Goal: Transaction & Acquisition: Book appointment/travel/reservation

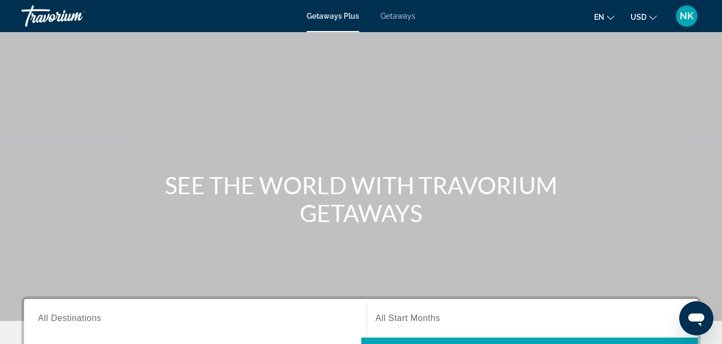
click at [112, 317] on input "Destination All Destinations" at bounding box center [195, 318] width 314 height 13
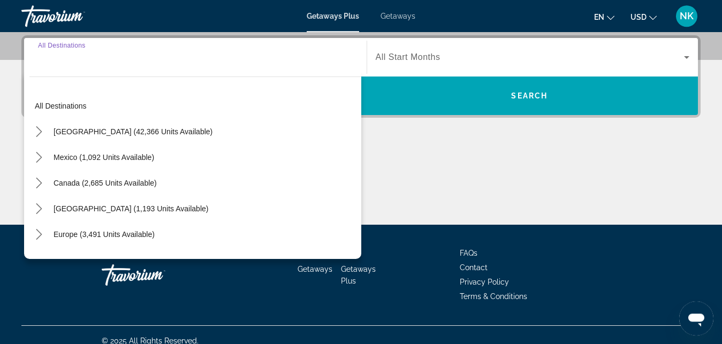
scroll to position [262, 0]
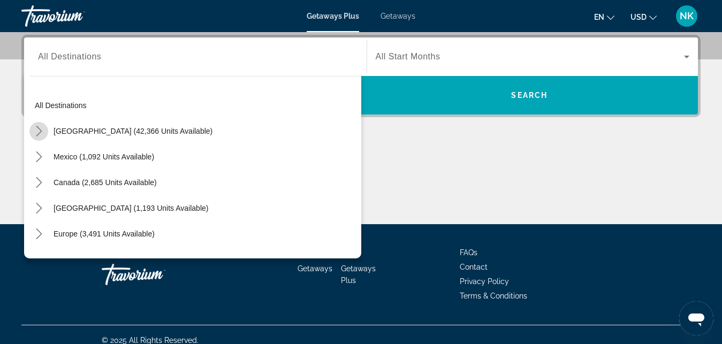
click at [43, 133] on icon "Toggle United States (42,366 units available) submenu" at bounding box center [39, 131] width 11 height 11
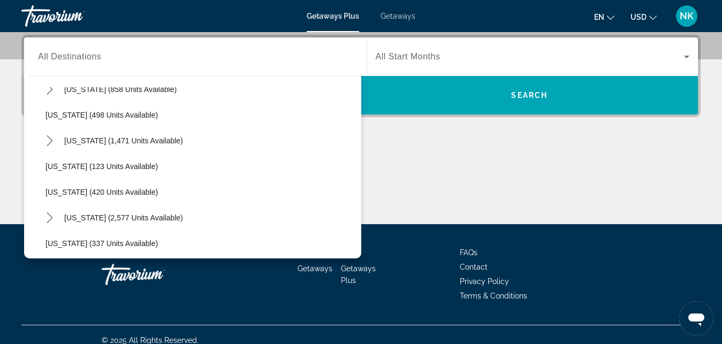
scroll to position [457, 0]
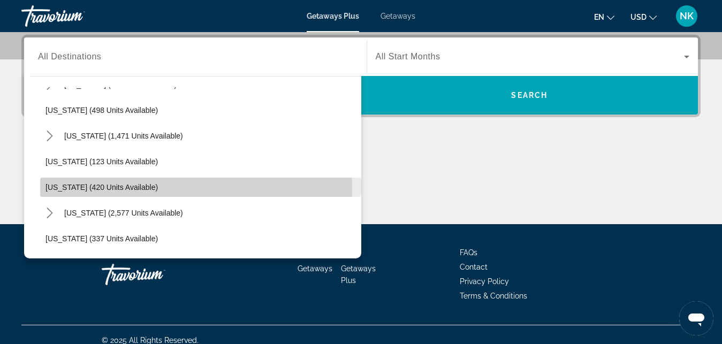
click at [137, 189] on span "[US_STATE] (420 units available)" at bounding box center [101, 187] width 112 height 9
type input "**********"
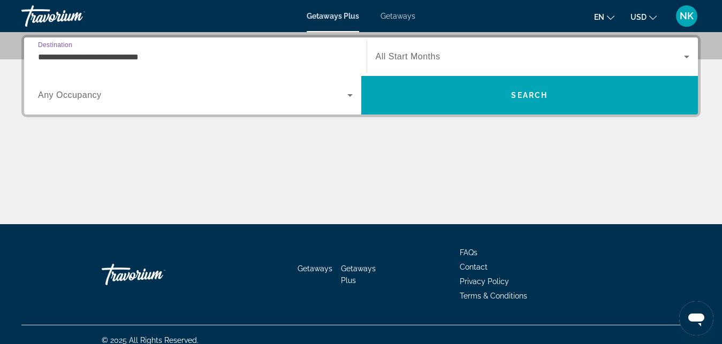
click at [155, 57] on input "**********" at bounding box center [195, 57] width 314 height 13
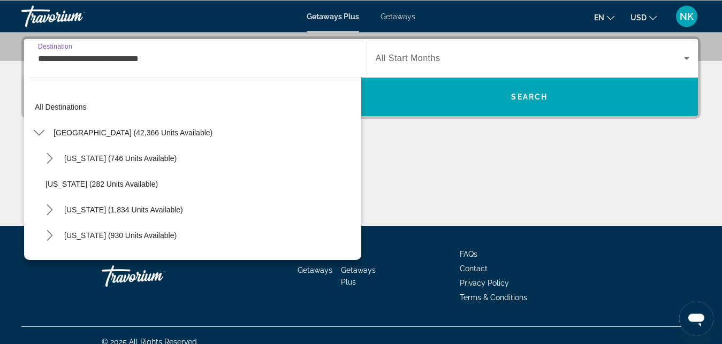
scroll to position [474, 0]
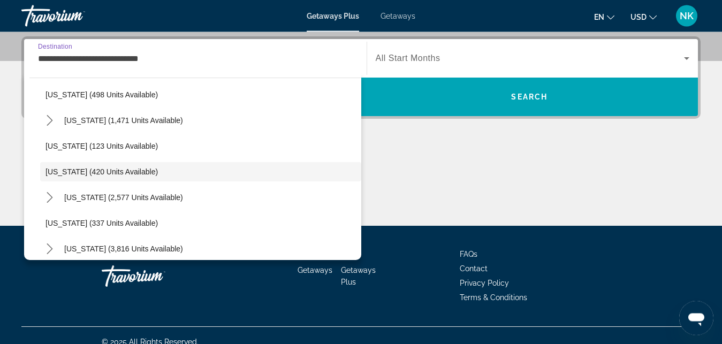
click at [155, 58] on input "**********" at bounding box center [195, 59] width 314 height 13
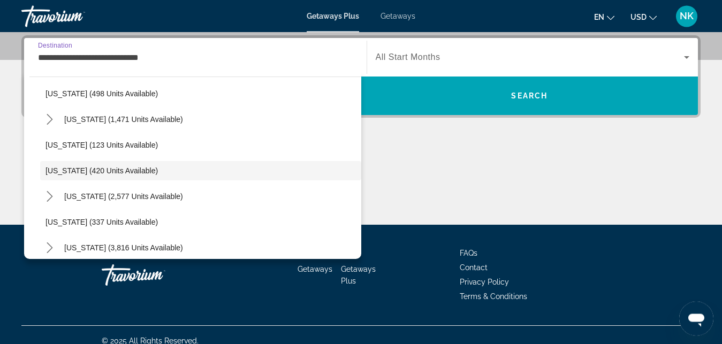
scroll to position [262, 0]
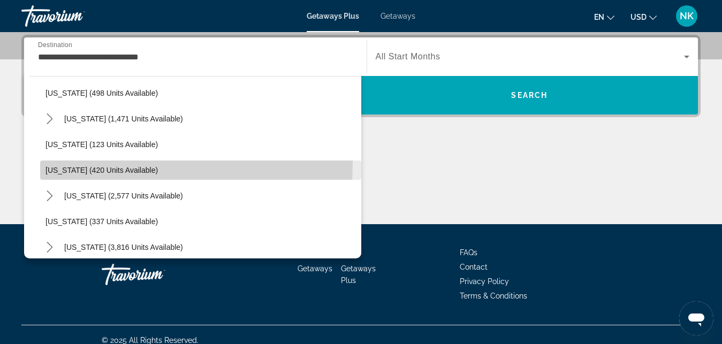
click at [112, 163] on span "Select destination: Minnesota (420 units available)" at bounding box center [200, 170] width 321 height 26
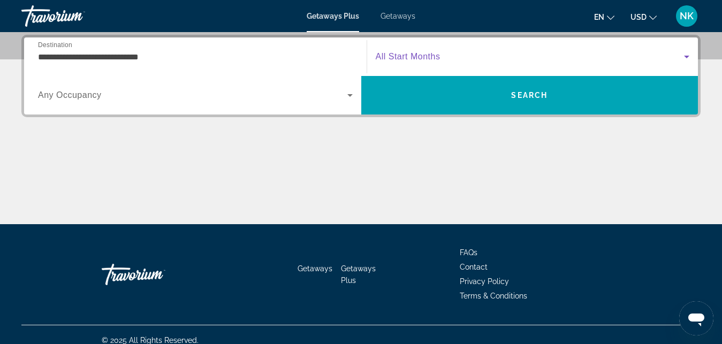
click at [442, 56] on span "Search widget" at bounding box center [529, 56] width 309 height 13
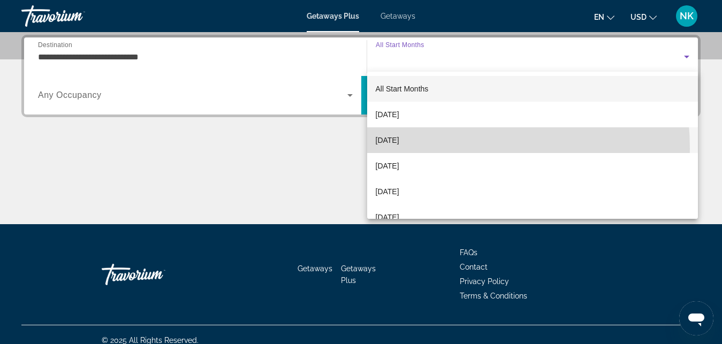
click at [418, 148] on mat-option "[DATE]" at bounding box center [532, 140] width 331 height 26
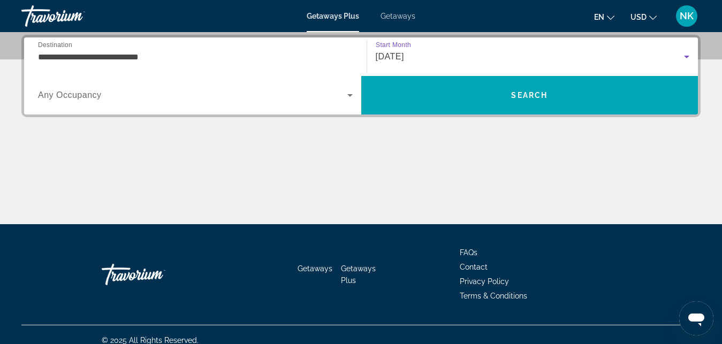
click at [342, 93] on span "Search widget" at bounding box center [192, 95] width 309 height 13
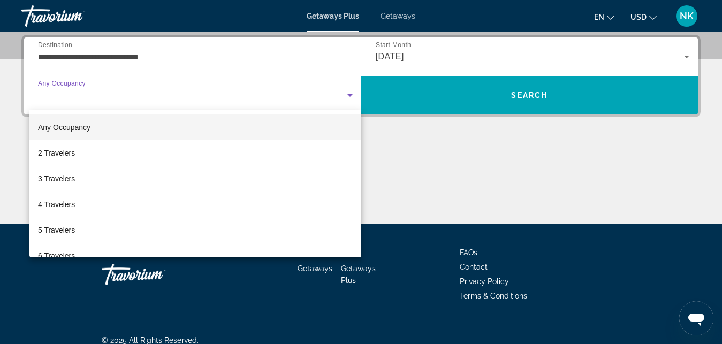
click at [342, 93] on div at bounding box center [361, 172] width 722 height 344
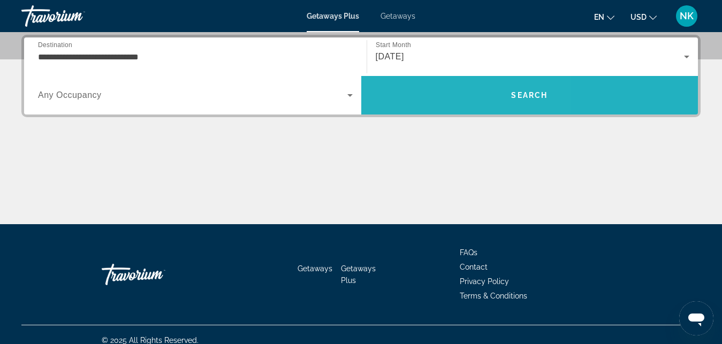
click at [430, 96] on span "Search" at bounding box center [529, 95] width 337 height 26
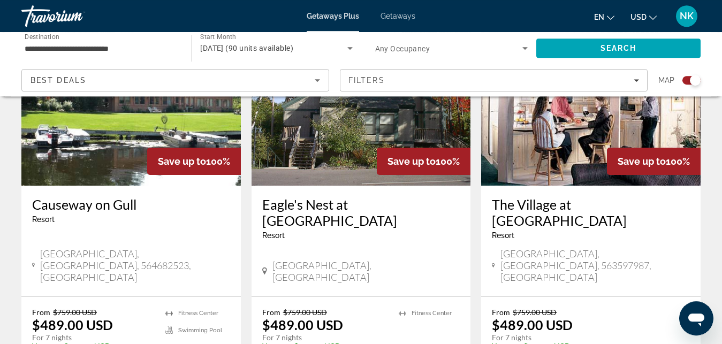
scroll to position [455, 0]
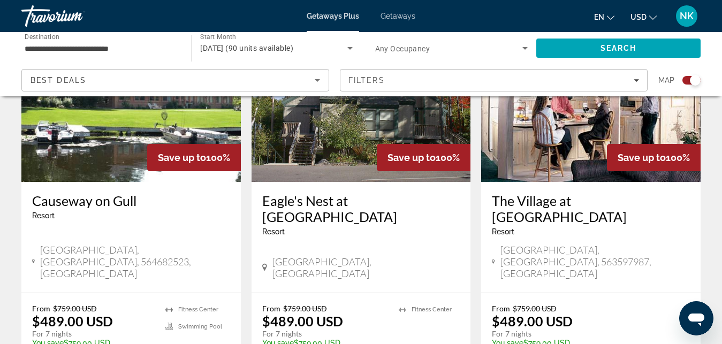
click at [649, 20] on button "USD USD ($) MXN (Mex$) CAD (Can$) GBP (£) EUR (€) AUD (A$) NZD (NZ$) CNY (CN¥)" at bounding box center [643, 17] width 26 height 16
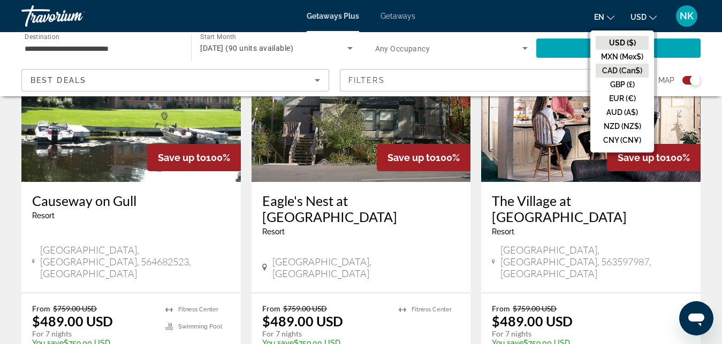
click at [629, 70] on button "CAD (Can$)" at bounding box center [621, 71] width 53 height 14
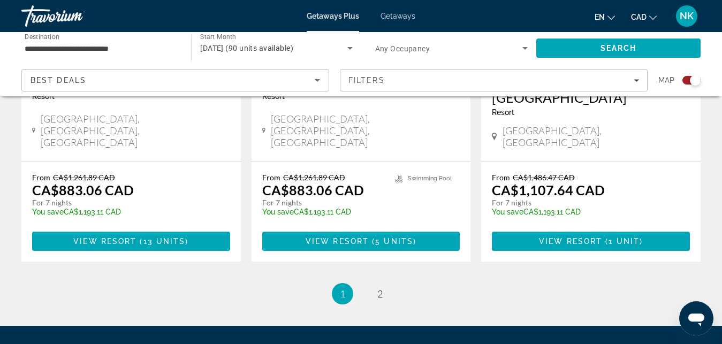
scroll to position [1782, 0]
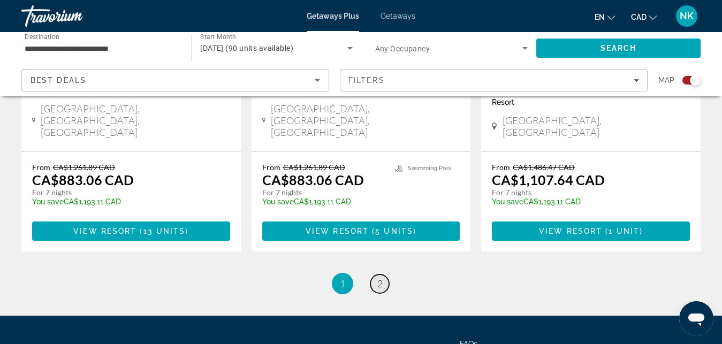
click at [380, 278] on span "2" at bounding box center [379, 284] width 5 height 12
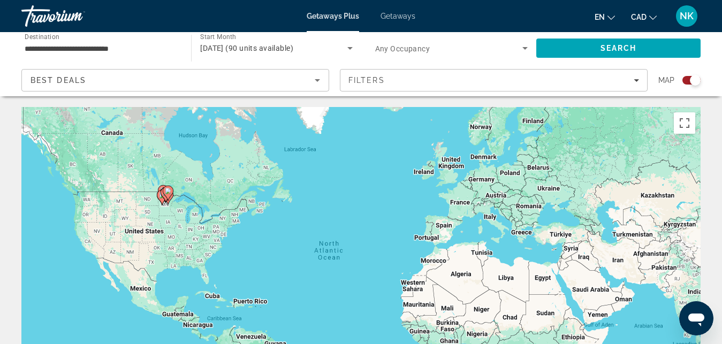
click at [692, 83] on div "Search widget" at bounding box center [694, 80] width 11 height 11
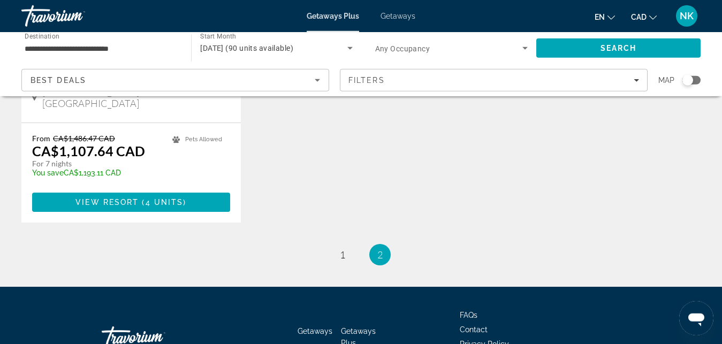
scroll to position [273, 0]
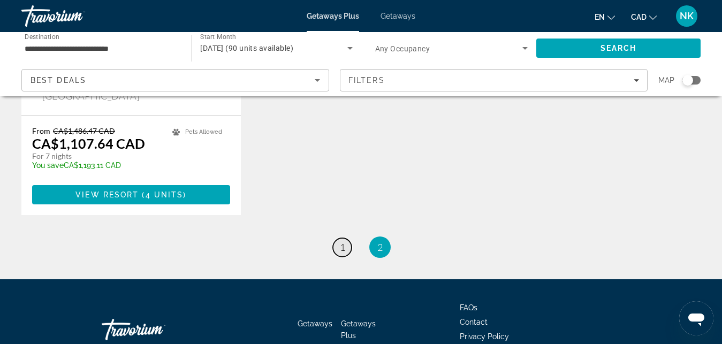
click at [343, 241] on span "1" at bounding box center [342, 247] width 5 height 12
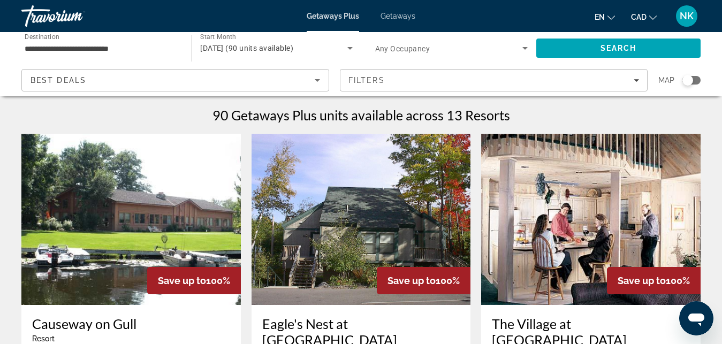
click at [159, 221] on img "Main content" at bounding box center [130, 219] width 219 height 171
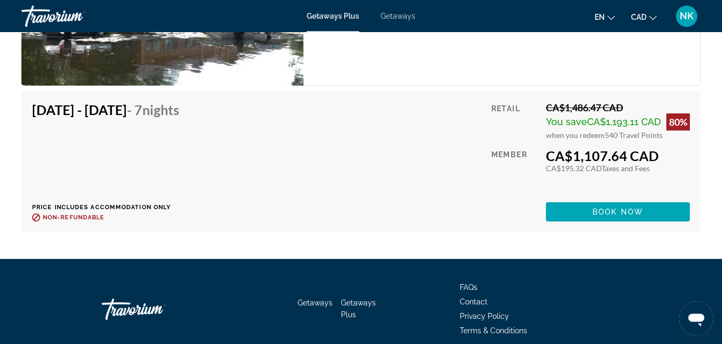
scroll to position [2428, 0]
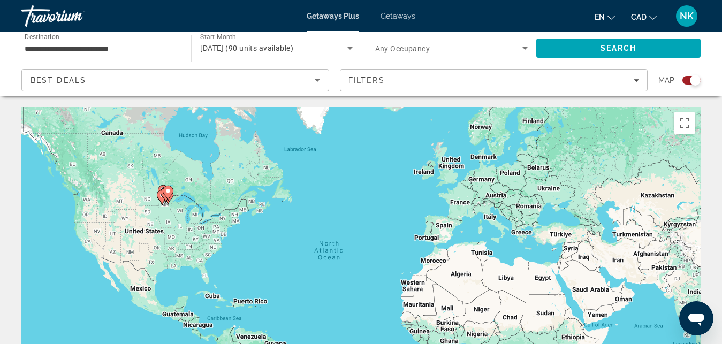
click at [110, 56] on div "**********" at bounding box center [101, 48] width 152 height 30
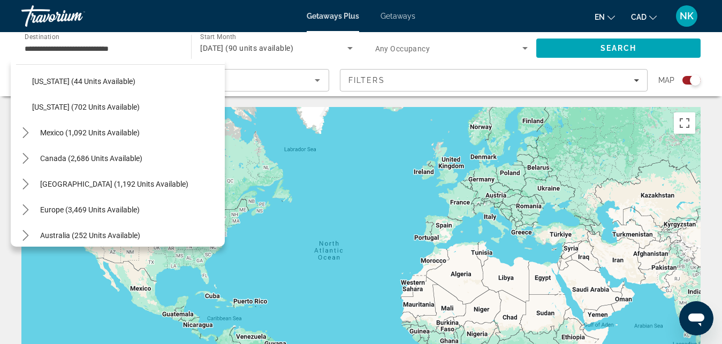
scroll to position [1065, 0]
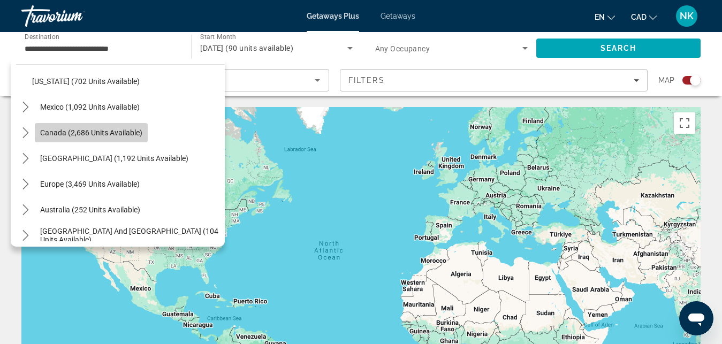
click at [127, 131] on span "Canada (2,686 units available)" at bounding box center [91, 132] width 102 height 9
type input "**********"
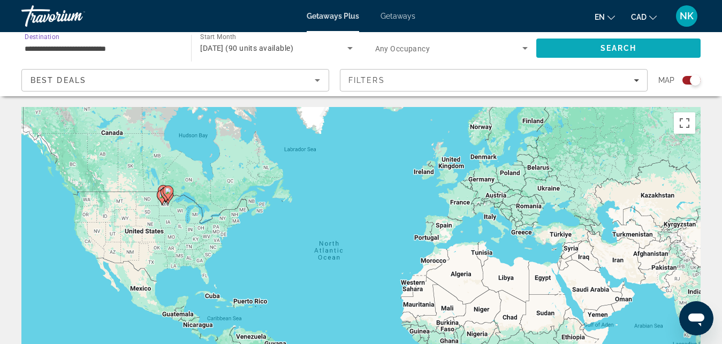
click at [579, 44] on span "Search" at bounding box center [618, 48] width 164 height 26
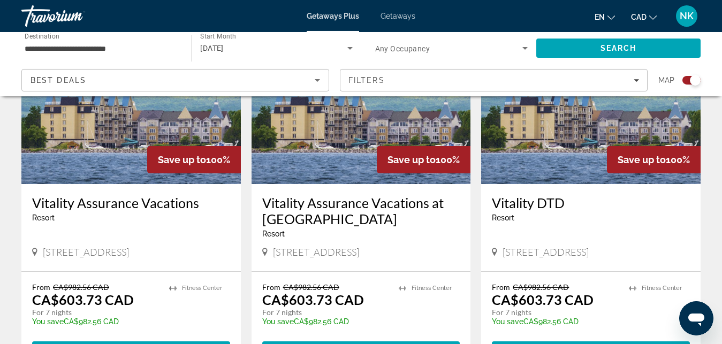
scroll to position [473, 0]
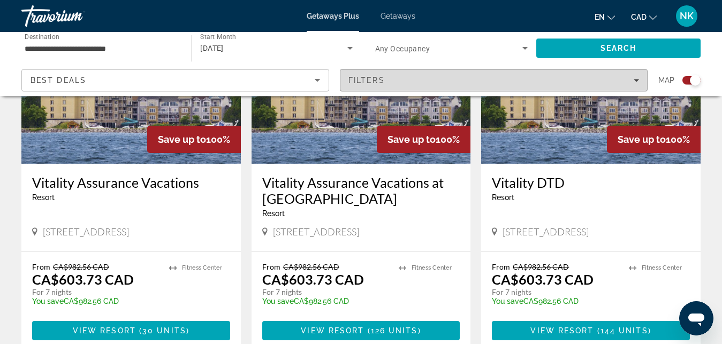
click at [600, 84] on div "Filters" at bounding box center [493, 80] width 290 height 9
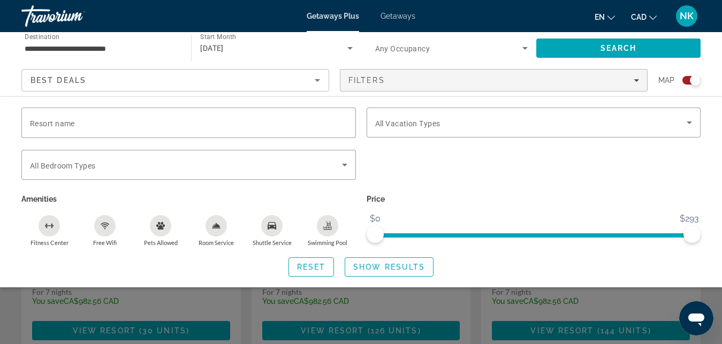
click at [712, 53] on div "**********" at bounding box center [361, 64] width 722 height 64
click at [635, 325] on div "Search widget" at bounding box center [361, 251] width 722 height 183
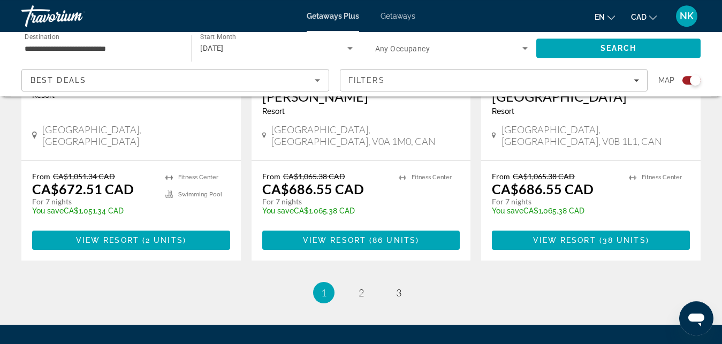
scroll to position [1746, 0]
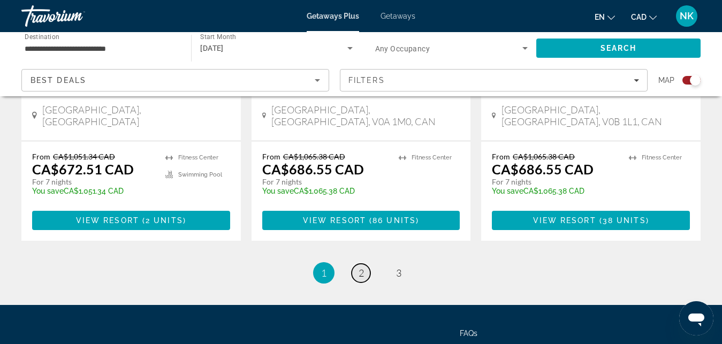
click at [360, 267] on span "2" at bounding box center [360, 273] width 5 height 12
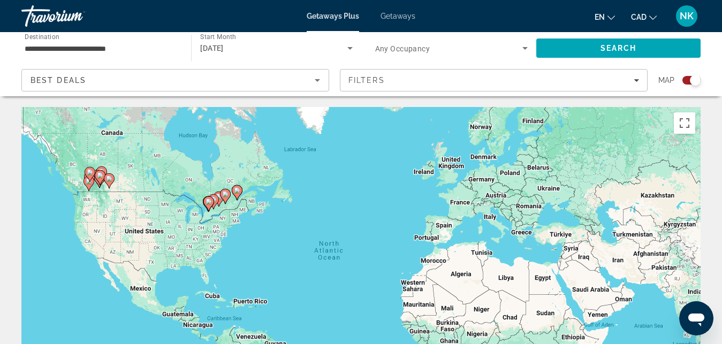
click at [694, 81] on div "Search widget" at bounding box center [694, 80] width 11 height 11
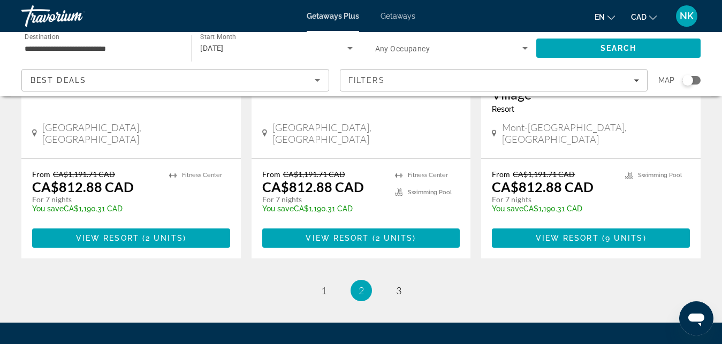
scroll to position [1409, 0]
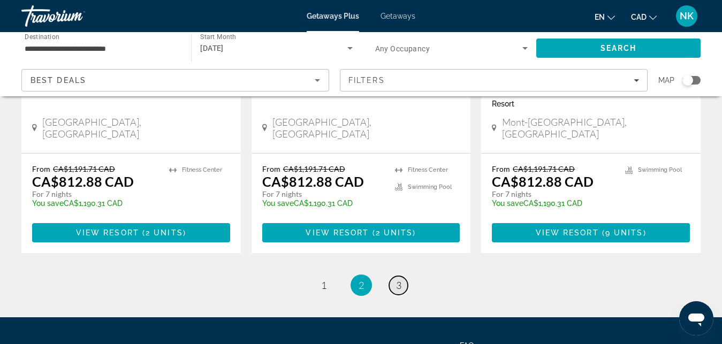
click at [397, 279] on span "3" at bounding box center [398, 285] width 5 height 12
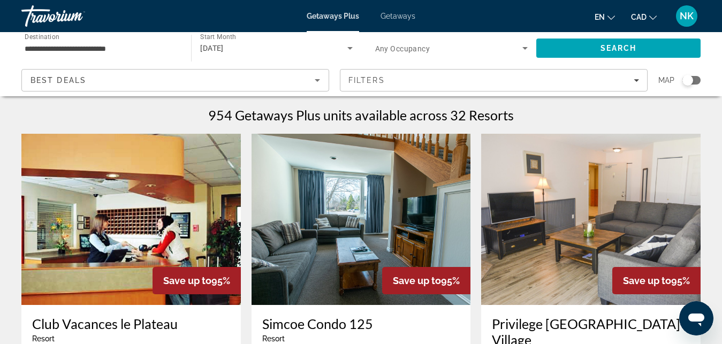
click at [392, 11] on div "Getaways Plus Getaways en English Español Français Italiano Português русский C…" at bounding box center [361, 16] width 722 height 28
click at [392, 14] on span "Getaways" at bounding box center [397, 16] width 35 height 9
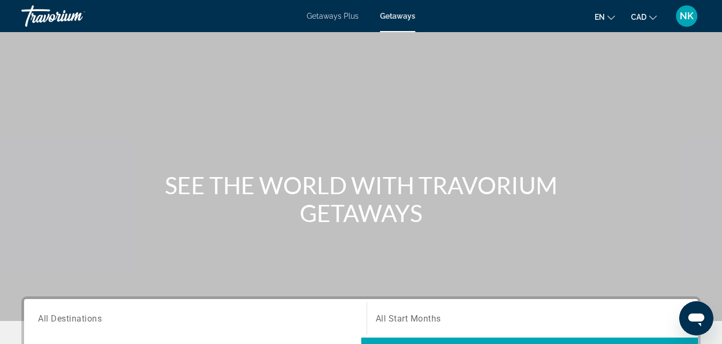
click at [198, 318] on input "Destination All Destinations" at bounding box center [195, 318] width 314 height 13
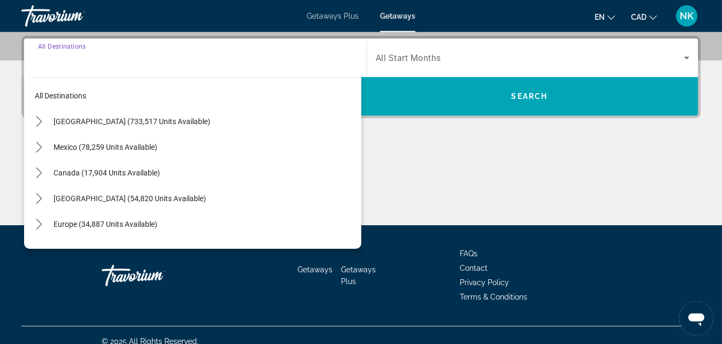
scroll to position [262, 0]
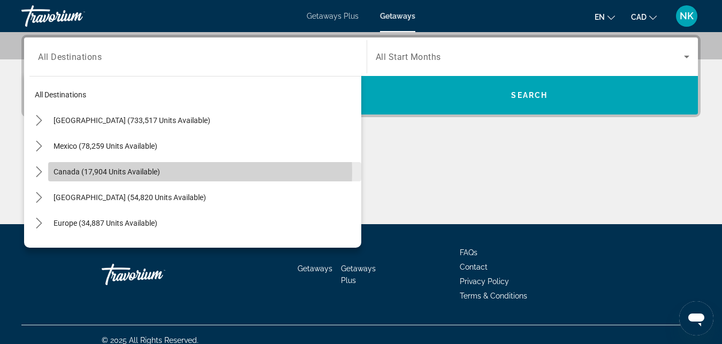
click at [129, 172] on span "Canada (17,904 units available)" at bounding box center [106, 171] width 106 height 9
type input "**********"
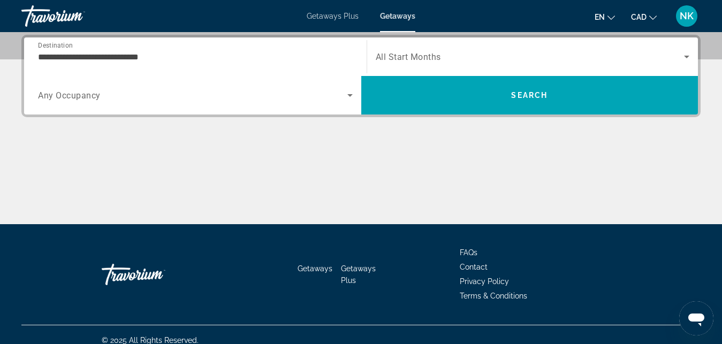
click at [411, 64] on div "Search widget" at bounding box center [532, 57] width 314 height 30
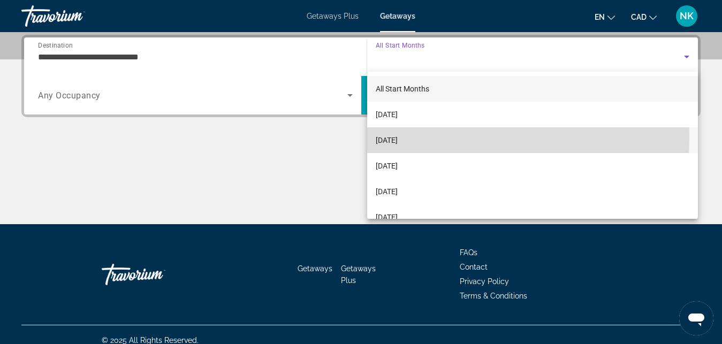
click at [397, 137] on span "[DATE]" at bounding box center [386, 140] width 22 height 13
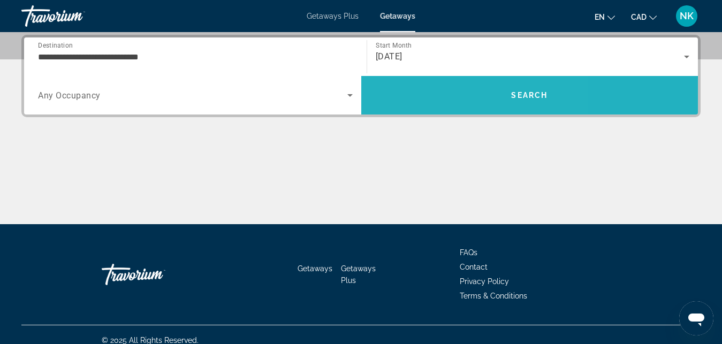
click at [439, 96] on span "Search" at bounding box center [529, 95] width 337 height 26
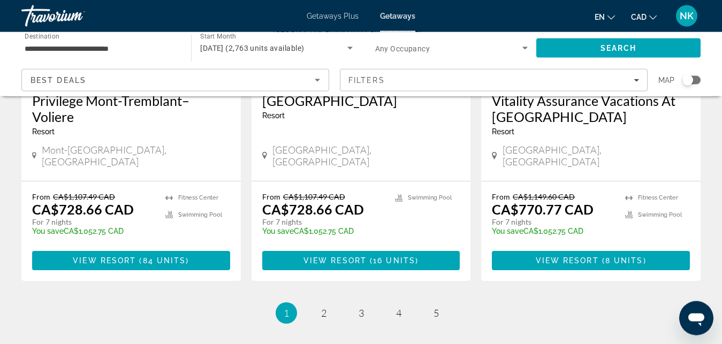
scroll to position [1391, 0]
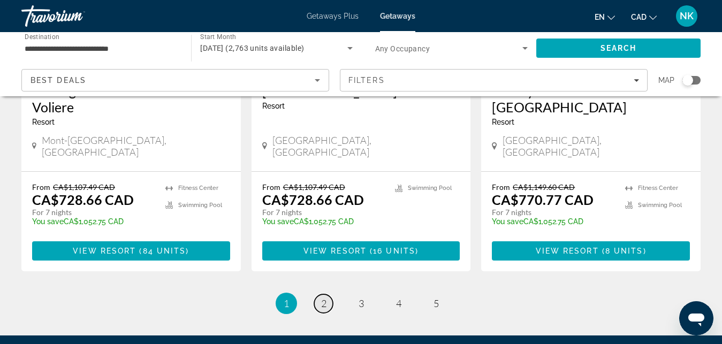
click at [325, 297] on span "2" at bounding box center [323, 303] width 5 height 12
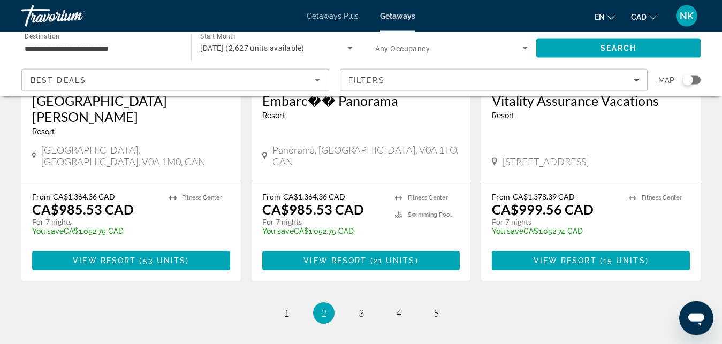
scroll to position [1409, 0]
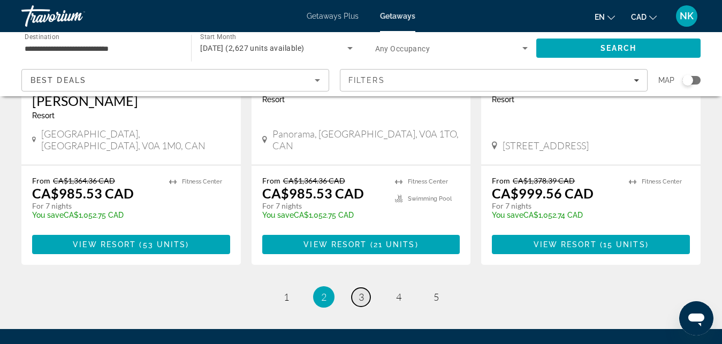
click at [359, 291] on span "3" at bounding box center [360, 297] width 5 height 12
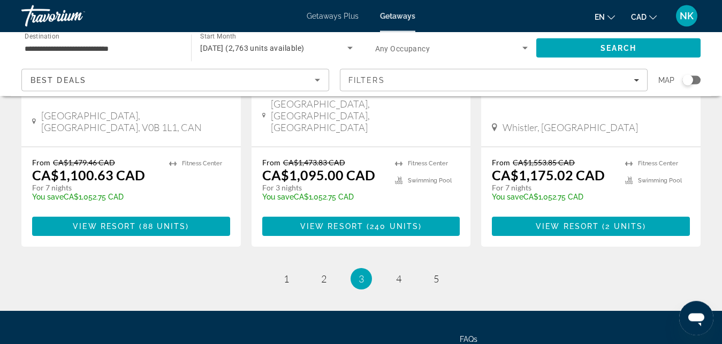
scroll to position [1437, 0]
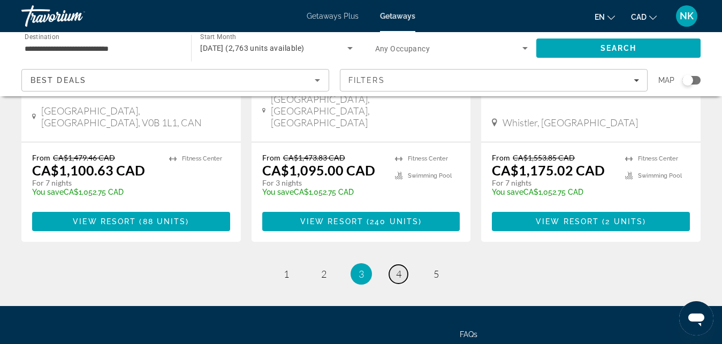
click at [405, 265] on link "page 4" at bounding box center [398, 274] width 19 height 19
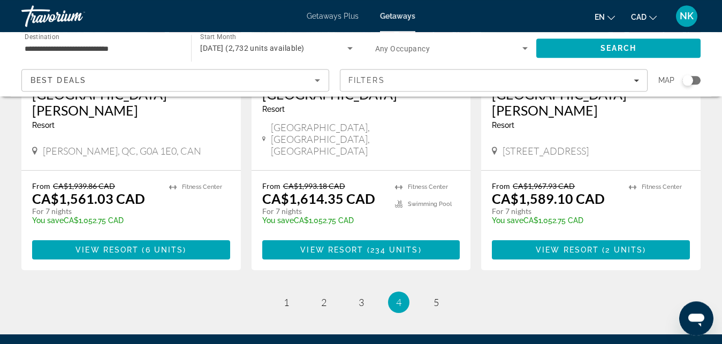
scroll to position [1418, 0]
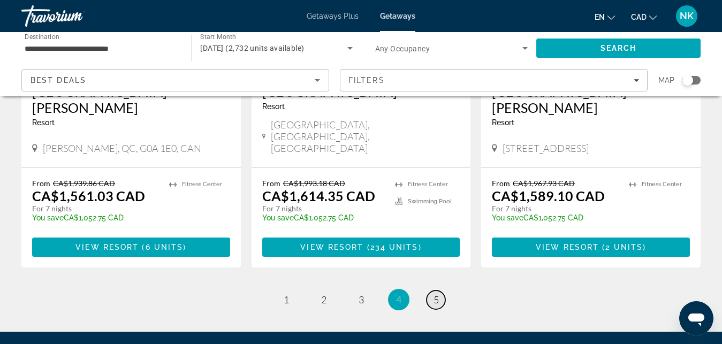
click at [437, 294] on span "5" at bounding box center [435, 300] width 5 height 12
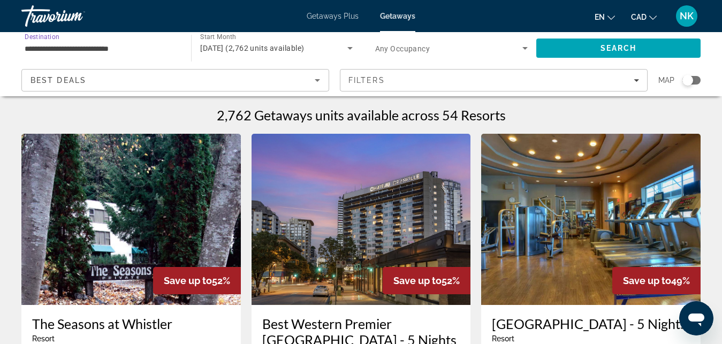
click at [106, 48] on input "**********" at bounding box center [101, 48] width 152 height 13
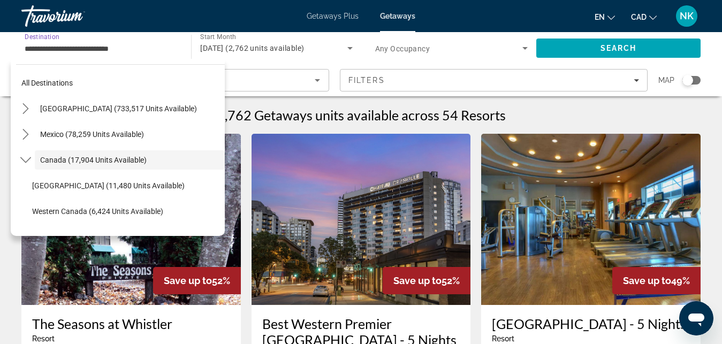
scroll to position [12, 0]
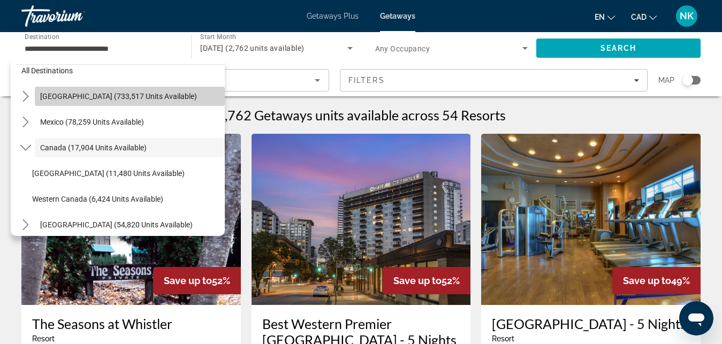
click at [139, 97] on span "[GEOGRAPHIC_DATA] (733,517 units available)" at bounding box center [118, 96] width 157 height 9
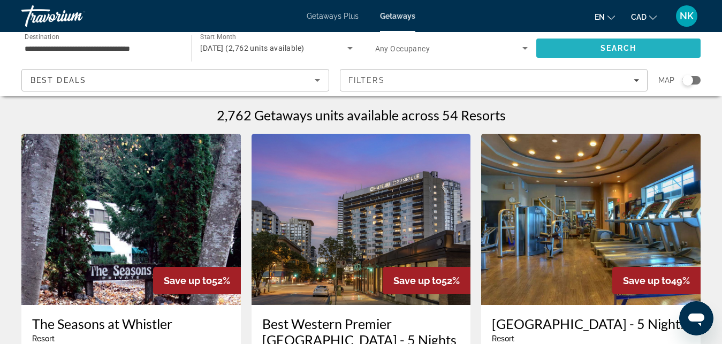
click at [590, 57] on span "Search" at bounding box center [618, 48] width 164 height 26
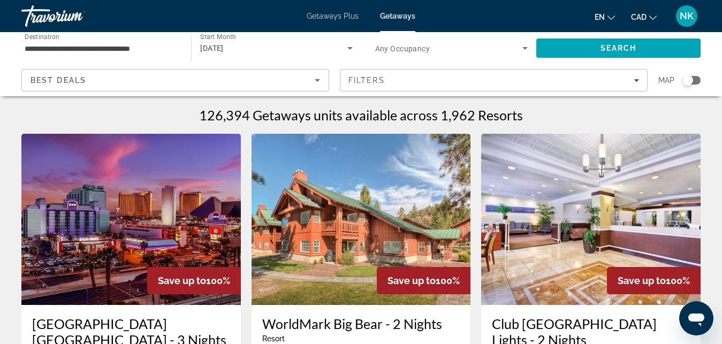
click at [686, 81] on div "Search widget" at bounding box center [687, 80] width 11 height 11
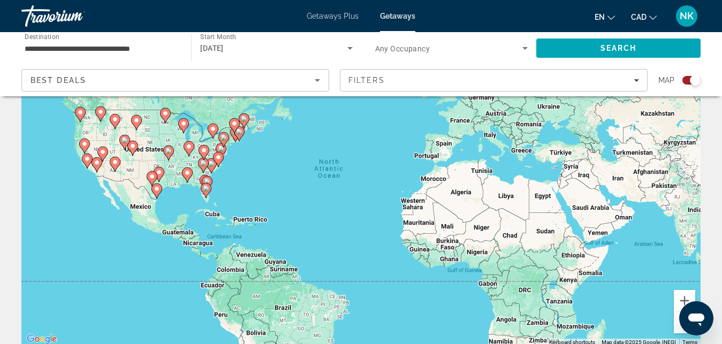
scroll to position [109, 0]
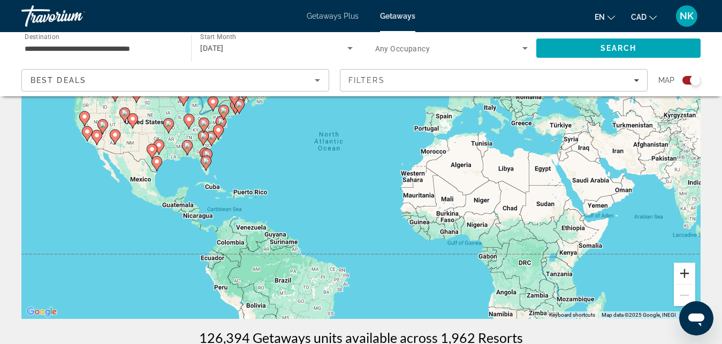
click at [687, 272] on button "Zoom in" at bounding box center [683, 273] width 21 height 21
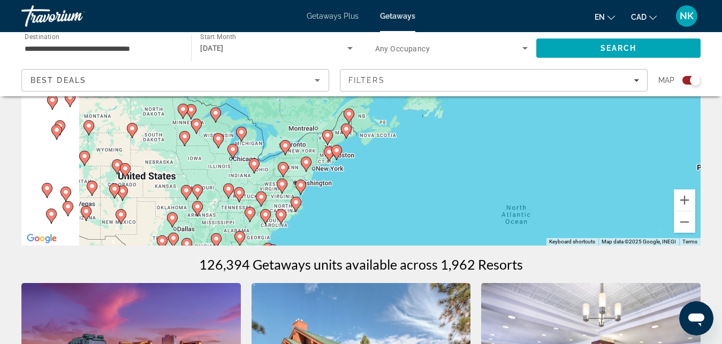
scroll to position [243, 0]
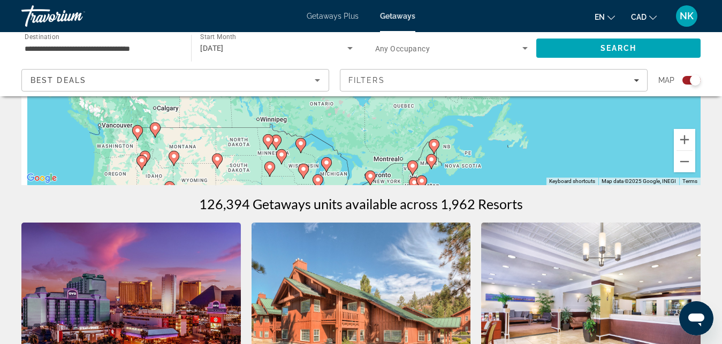
drag, startPoint x: 225, startPoint y: 203, endPoint x: 532, endPoint y: 326, distance: 331.2
click at [532, 185] on div "To activate drag with keyboard, press Alt + Enter. Once in keyboard drag state,…" at bounding box center [360, 24] width 679 height 321
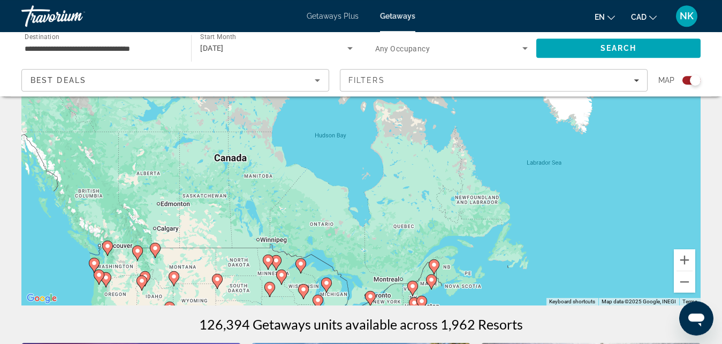
scroll to position [136, 0]
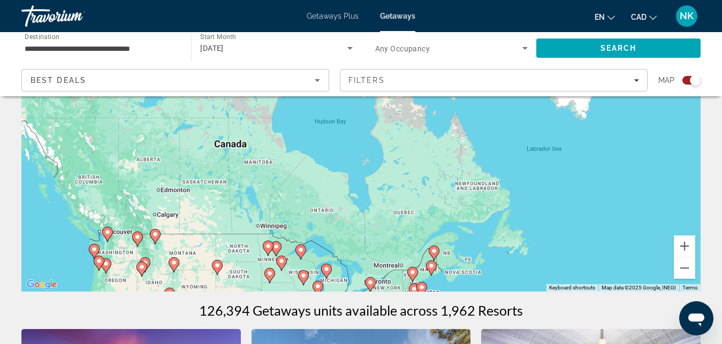
click at [282, 263] on image "Main content" at bounding box center [281, 261] width 6 height 6
type input "**********"
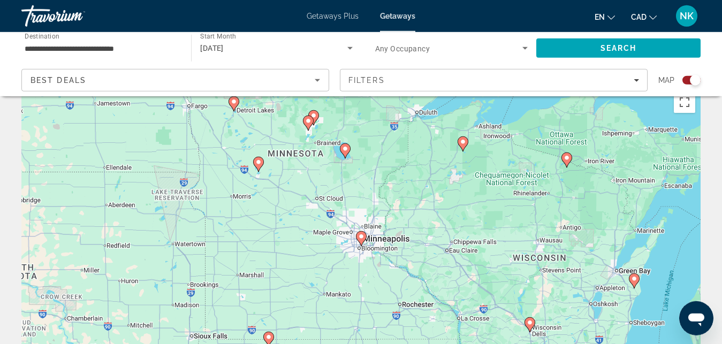
scroll to position [0, 0]
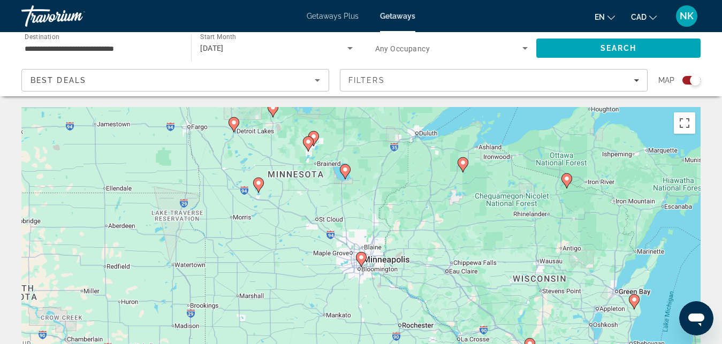
click at [260, 181] on image "Main content" at bounding box center [258, 183] width 6 height 6
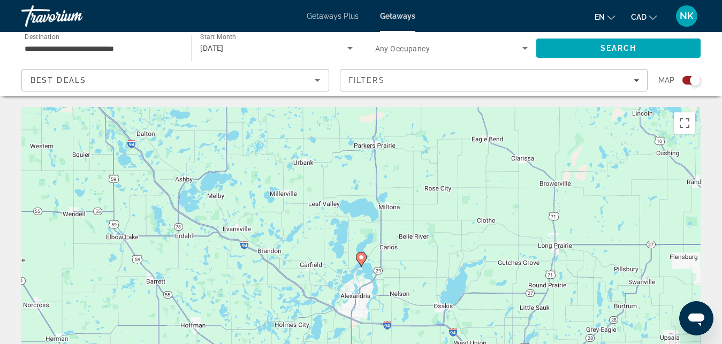
click at [362, 260] on icon "Main content" at bounding box center [361, 259] width 10 height 14
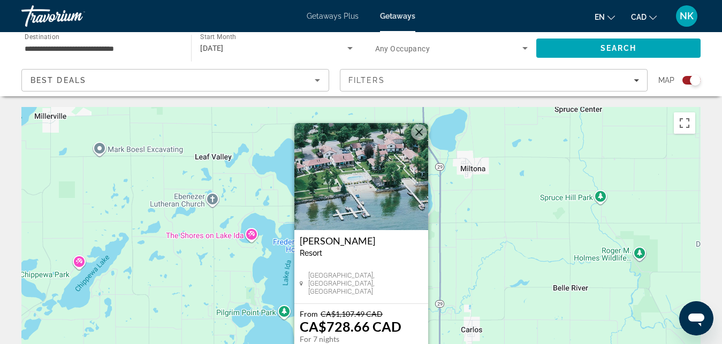
click at [422, 129] on button "Close" at bounding box center [419, 132] width 16 height 16
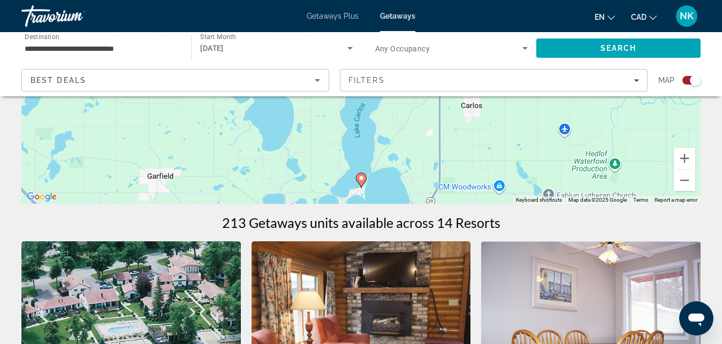
scroll to position [217, 0]
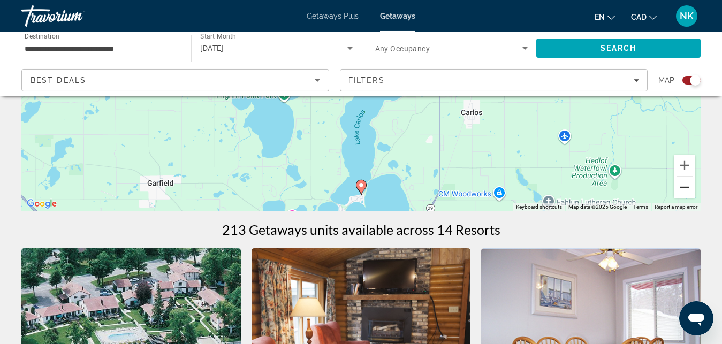
click at [683, 194] on button "Zoom out" at bounding box center [683, 186] width 21 height 21
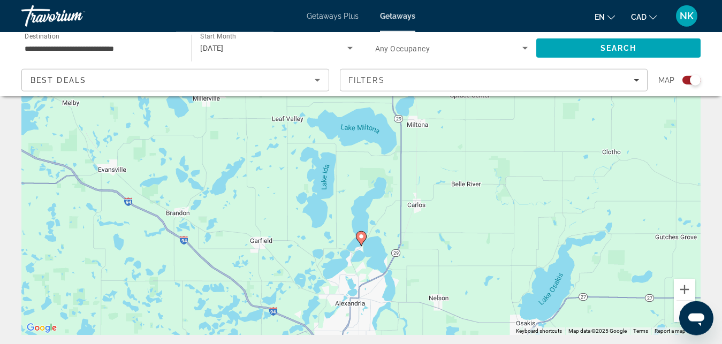
scroll to position [109, 0]
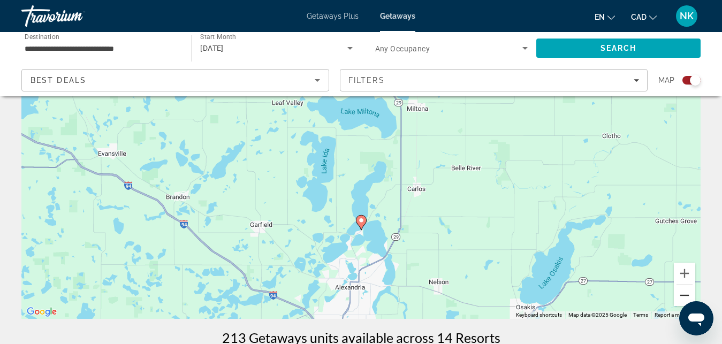
click at [686, 298] on button "Zoom out" at bounding box center [683, 295] width 21 height 21
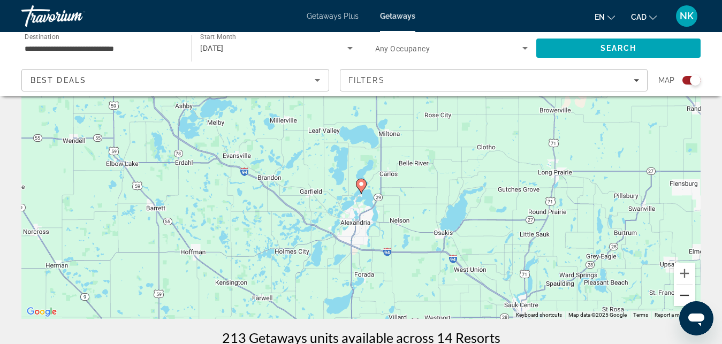
scroll to position [0, 0]
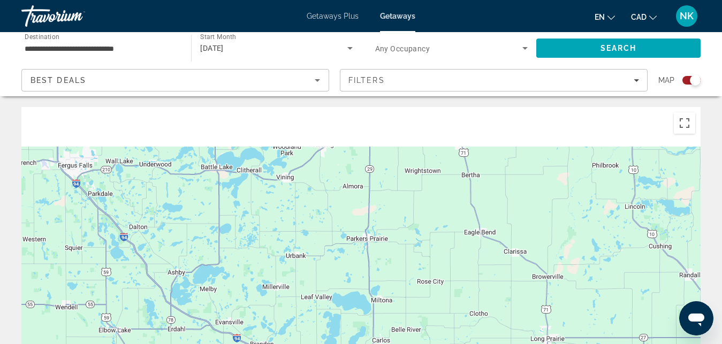
drag, startPoint x: 630, startPoint y: 157, endPoint x: 622, endPoint y: 216, distance: 58.8
click at [622, 216] on div "To activate drag with keyboard, press Alt + Enter. Once in keyboard drag state,…" at bounding box center [360, 267] width 679 height 321
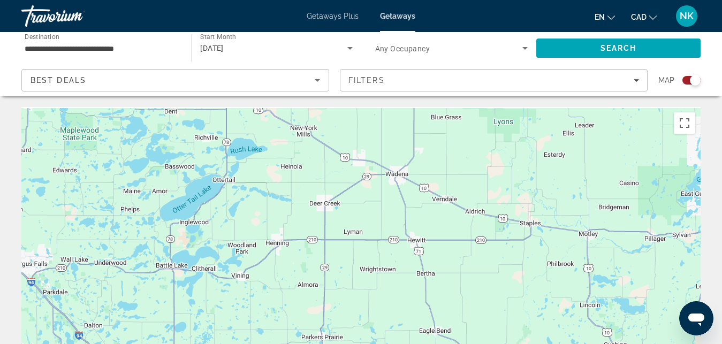
drag, startPoint x: 580, startPoint y: 221, endPoint x: 534, endPoint y: 326, distance: 114.0
click at [534, 326] on div "To activate drag with keyboard, press Alt + Enter. Once in keyboard drag state,…" at bounding box center [360, 267] width 679 height 321
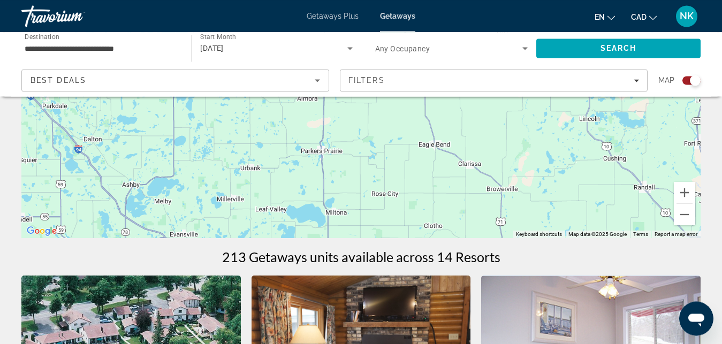
scroll to position [191, 0]
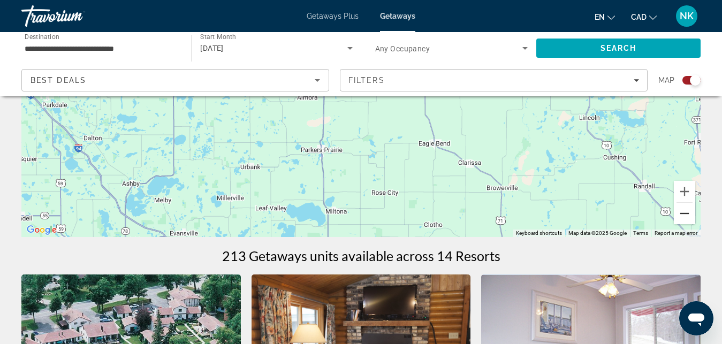
click at [683, 216] on button "Zoom out" at bounding box center [683, 213] width 21 height 21
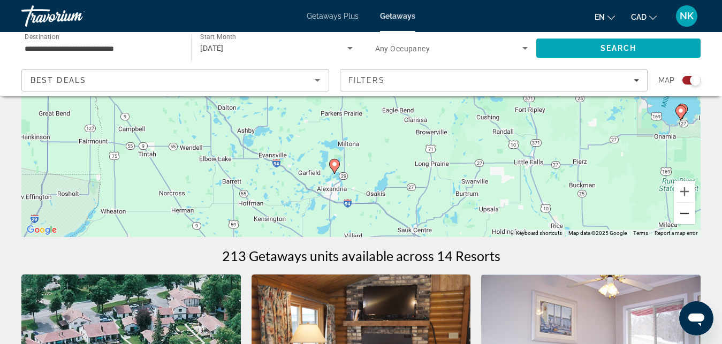
click at [683, 216] on button "Zoom out" at bounding box center [683, 213] width 21 height 21
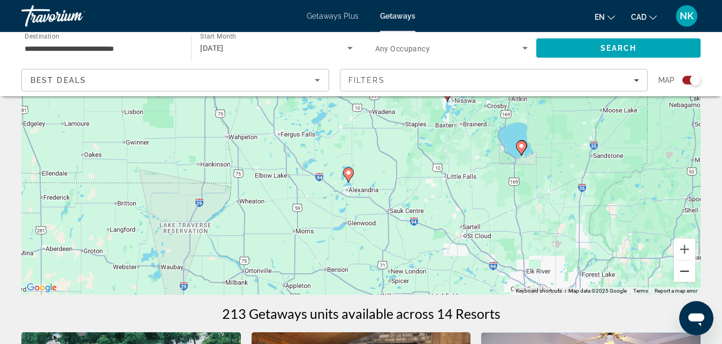
scroll to position [136, 0]
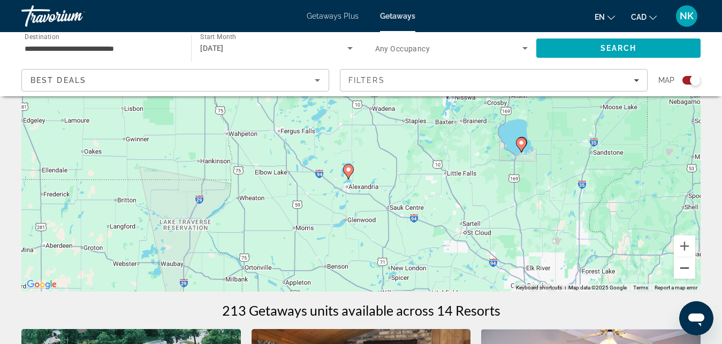
click at [687, 271] on button "Zoom out" at bounding box center [683, 267] width 21 height 21
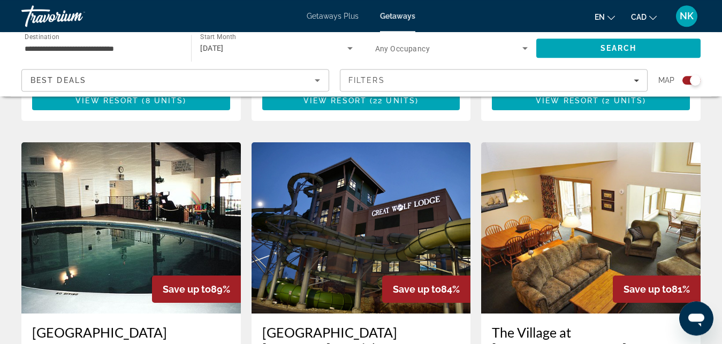
scroll to position [1189, 0]
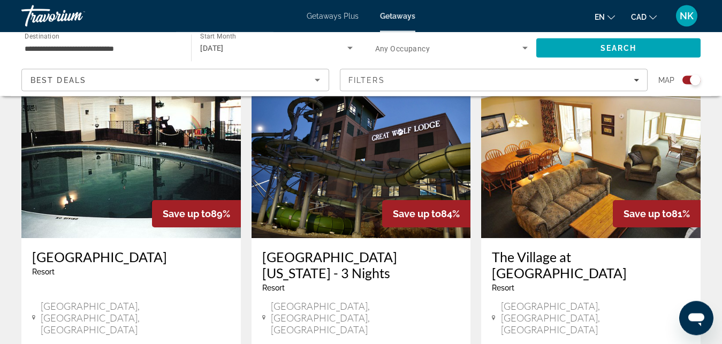
click at [357, 283] on div "Resort - This is an adults only resort" at bounding box center [361, 287] width 198 height 9
click at [324, 166] on img "Main content" at bounding box center [360, 152] width 219 height 171
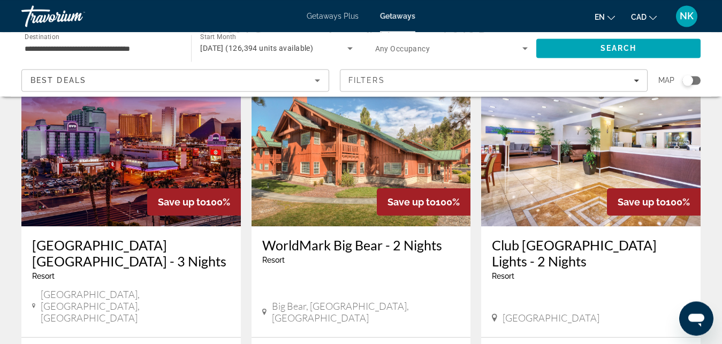
scroll to position [82, 0]
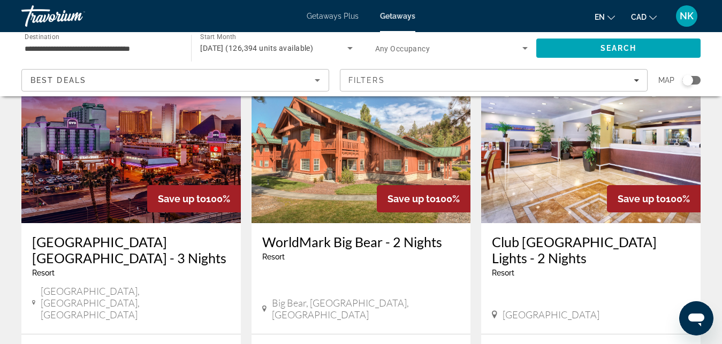
click at [695, 78] on div "Search widget" at bounding box center [691, 80] width 18 height 9
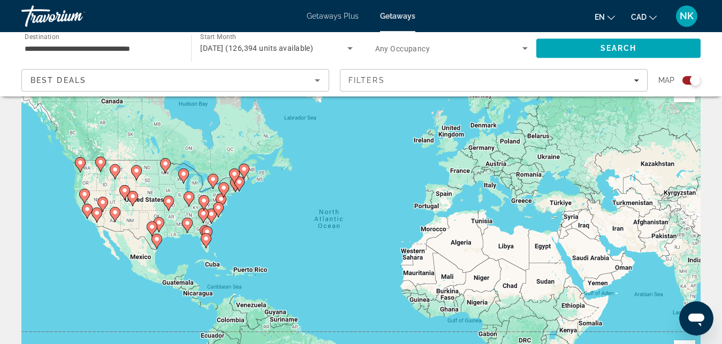
scroll to position [0, 0]
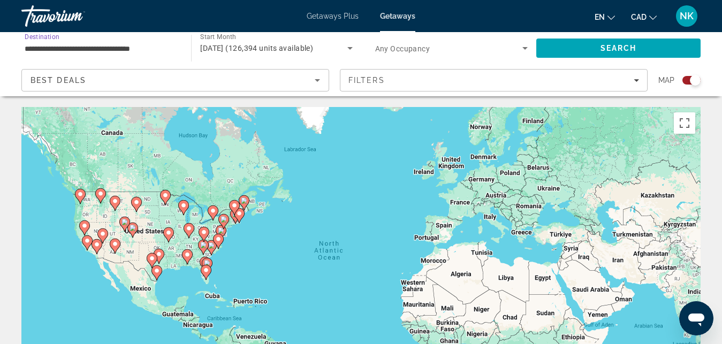
click at [141, 53] on input "**********" at bounding box center [101, 48] width 152 height 13
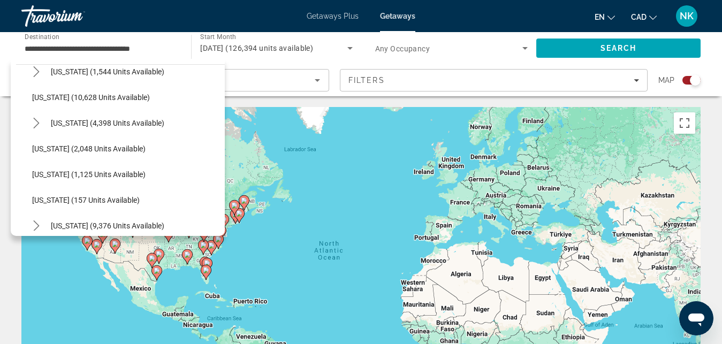
scroll to position [462, 0]
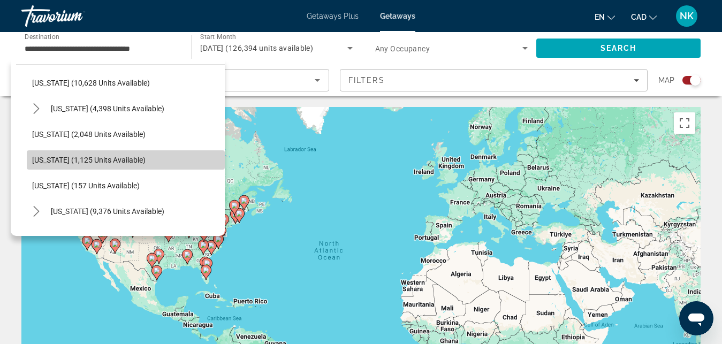
click at [129, 159] on span "[US_STATE] (1,125 units available)" at bounding box center [88, 160] width 113 height 9
type input "**********"
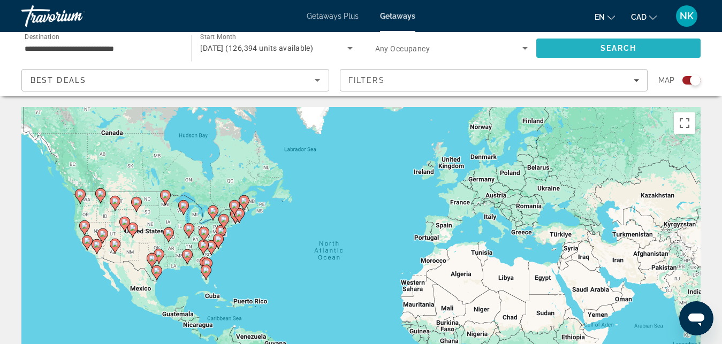
click at [612, 40] on span "Search" at bounding box center [618, 48] width 164 height 26
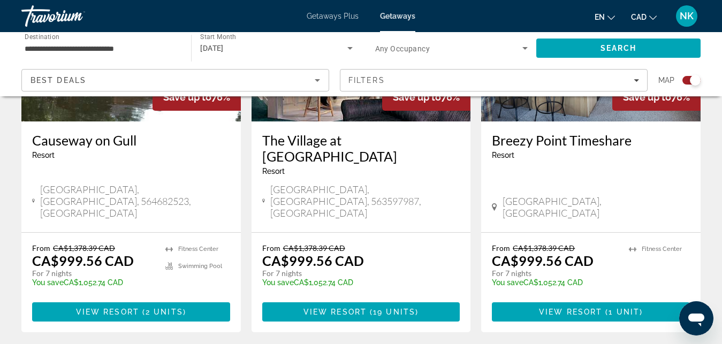
scroll to position [1709, 0]
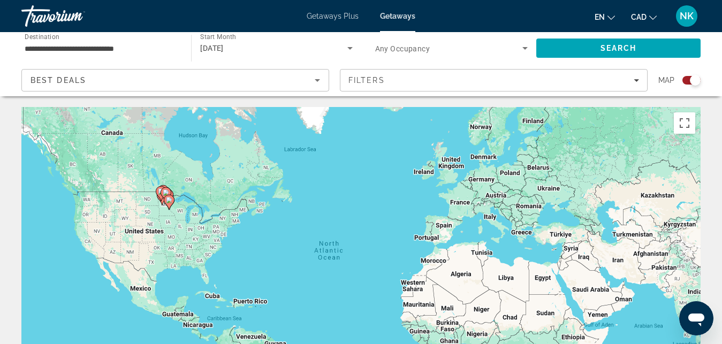
click at [349, 14] on span "Getaways Plus" at bounding box center [332, 16] width 52 height 9
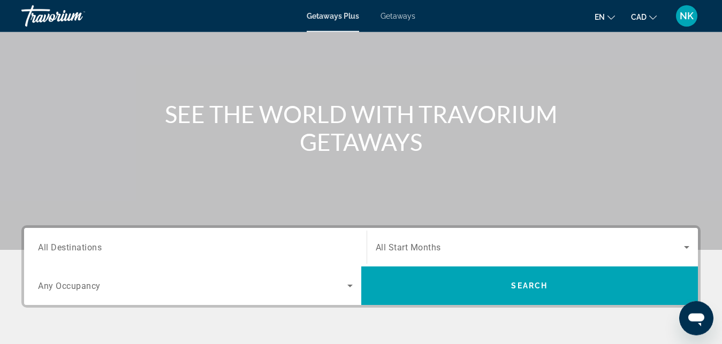
scroll to position [73, 0]
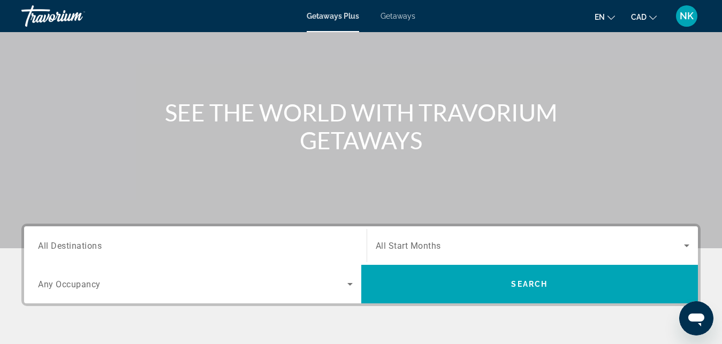
click at [273, 241] on input "Destination All Destinations" at bounding box center [195, 246] width 314 height 13
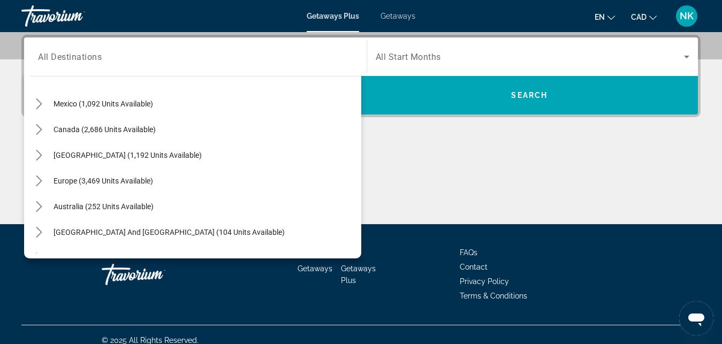
scroll to position [24, 0]
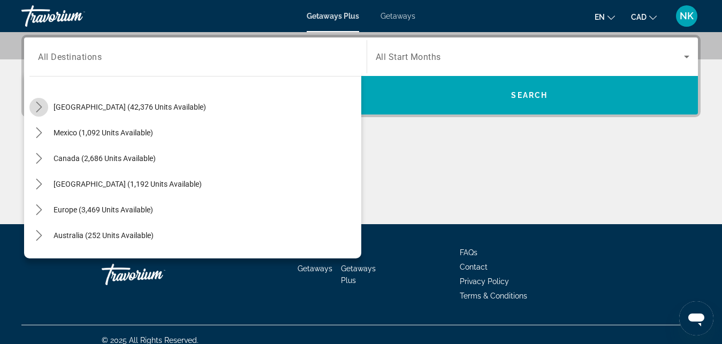
click at [37, 103] on icon "Toggle United States (42,376 units available) submenu" at bounding box center [39, 107] width 11 height 11
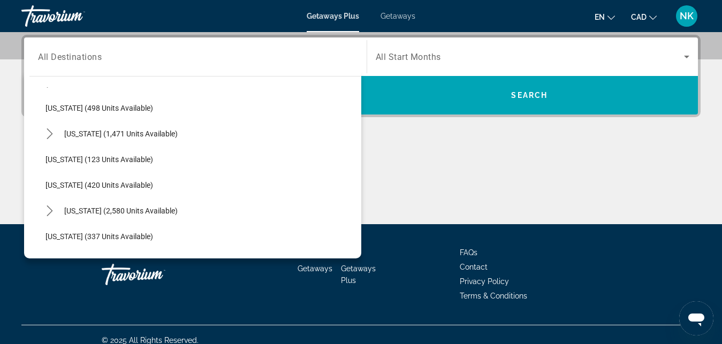
scroll to position [481, 0]
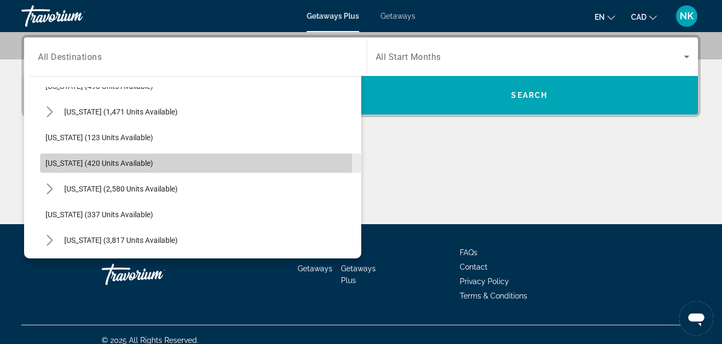
click at [63, 157] on span "Select destination: Minnesota (420 units available)" at bounding box center [200, 163] width 321 height 26
type input "**********"
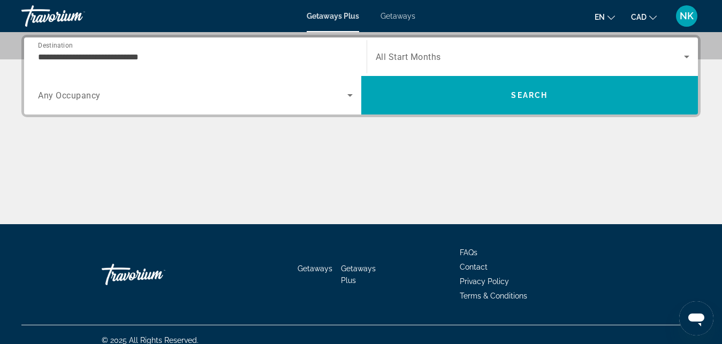
click at [394, 61] on span "All Start Months" at bounding box center [407, 57] width 65 height 10
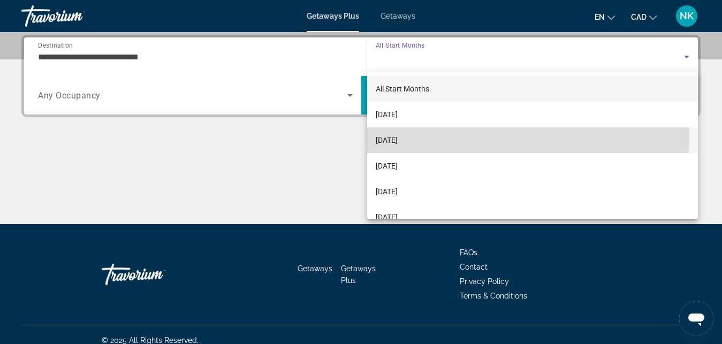
click at [434, 135] on mat-option "[DATE]" at bounding box center [532, 140] width 331 height 26
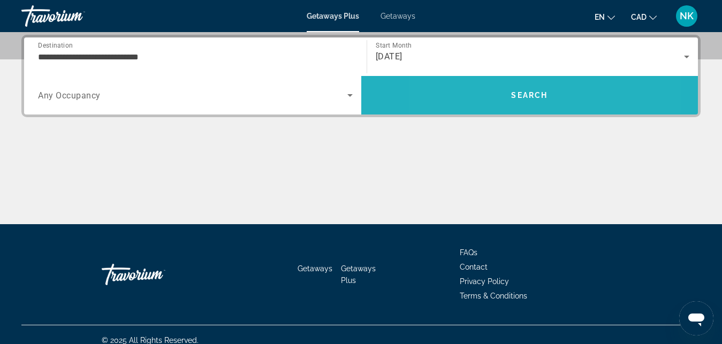
click at [486, 92] on span "Search" at bounding box center [529, 95] width 337 height 26
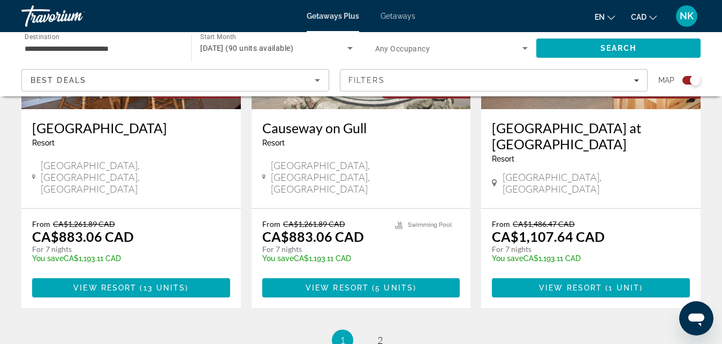
scroll to position [1741, 0]
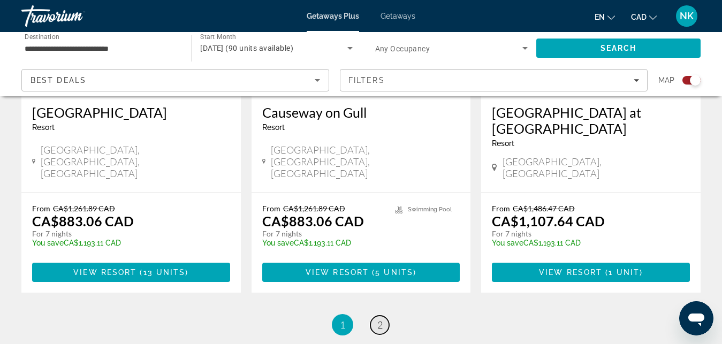
click at [379, 319] on span "2" at bounding box center [379, 325] width 5 height 12
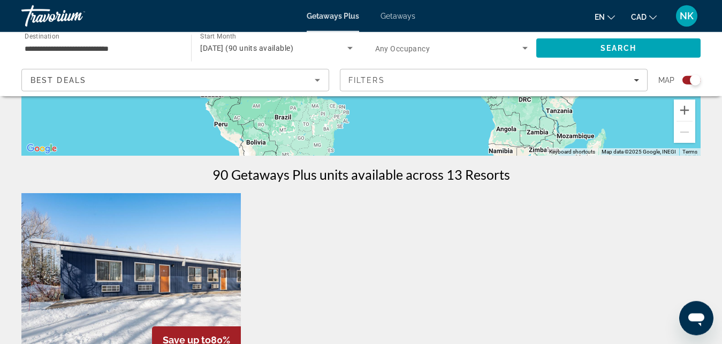
scroll to position [304, 0]
